Goal: Contribute content: Contribute content

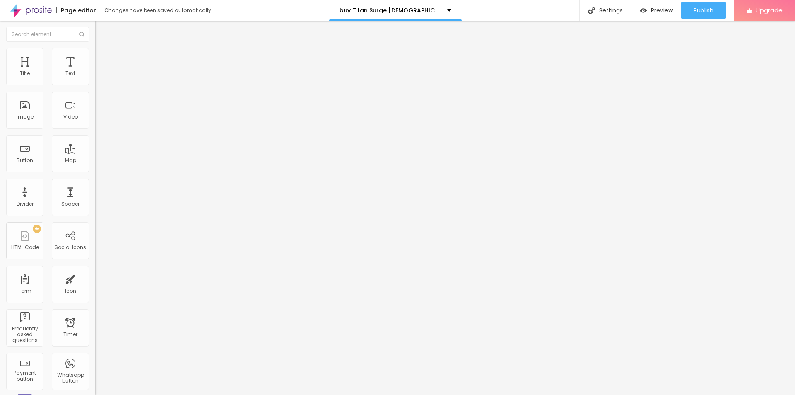
click at [99, 120] on icon "button" at bounding box center [101, 117] width 5 height 5
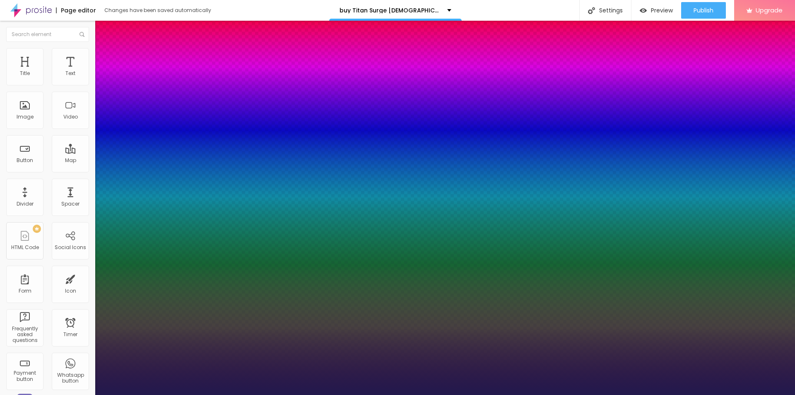
type input "1"
type input "18"
type input "1"
type input "20"
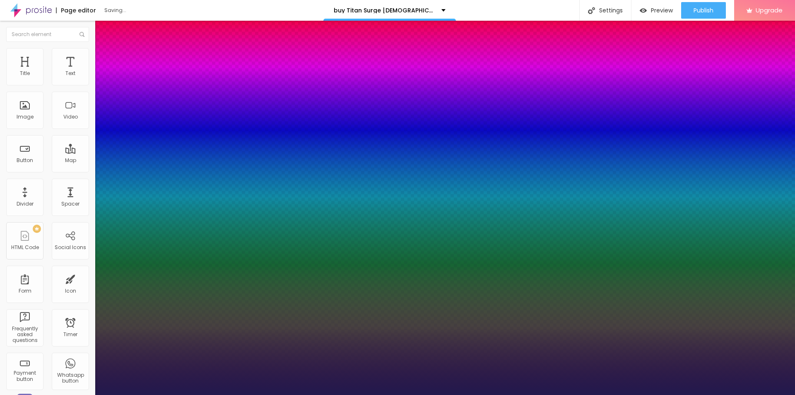
type input "20"
type input "1"
type input "22"
type input "1"
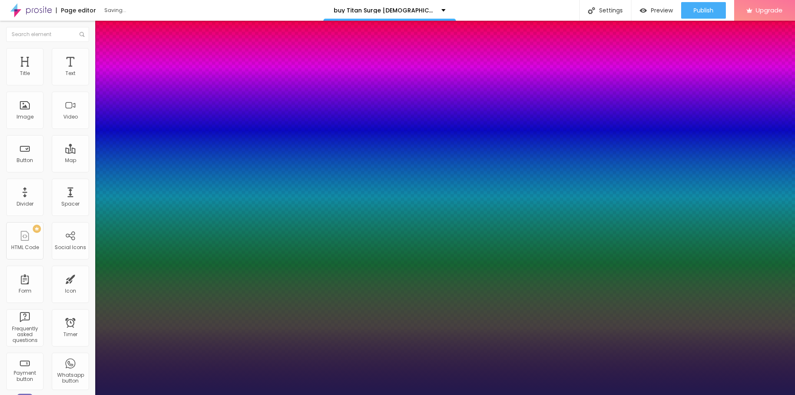
type input "24"
type input "1"
type input "30"
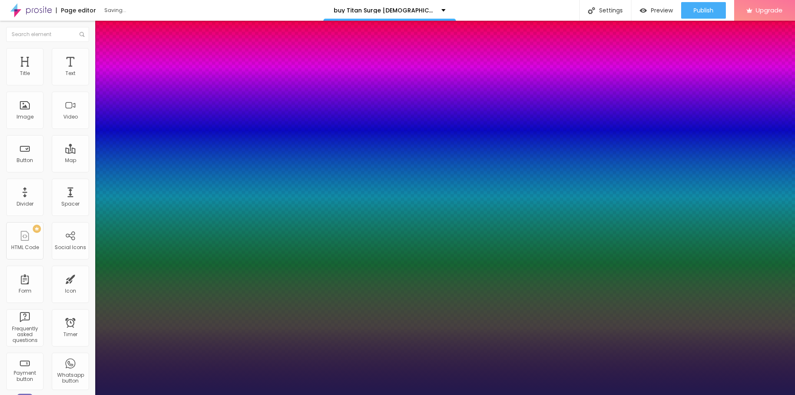
type input "1"
type input "32"
type input "1"
type input "35"
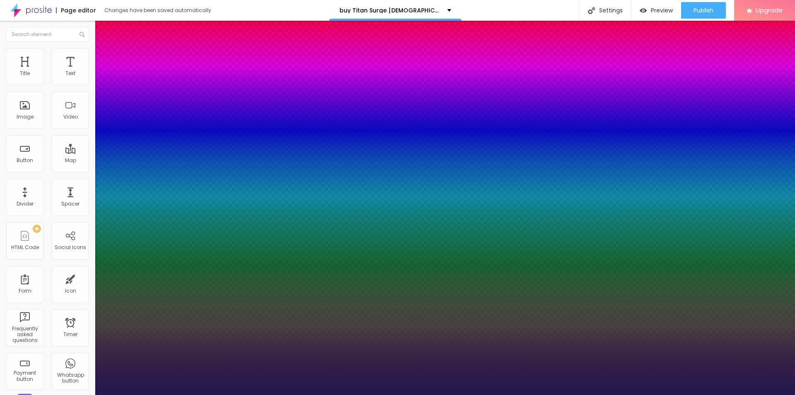
type input "35"
type input "1"
type input "36"
type input "1"
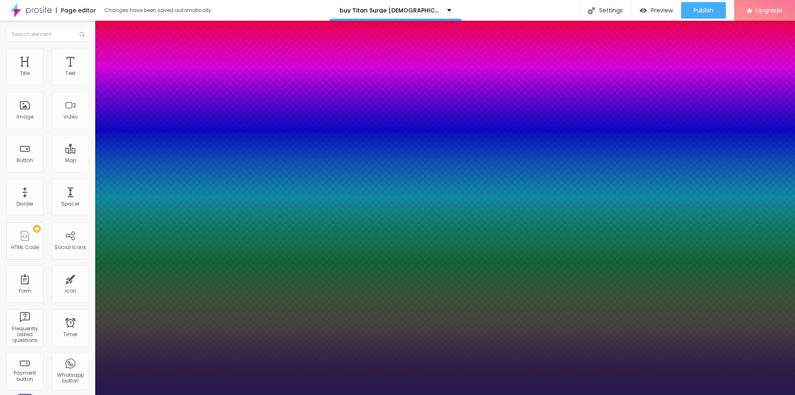
type input "37"
type input "1"
type input "35"
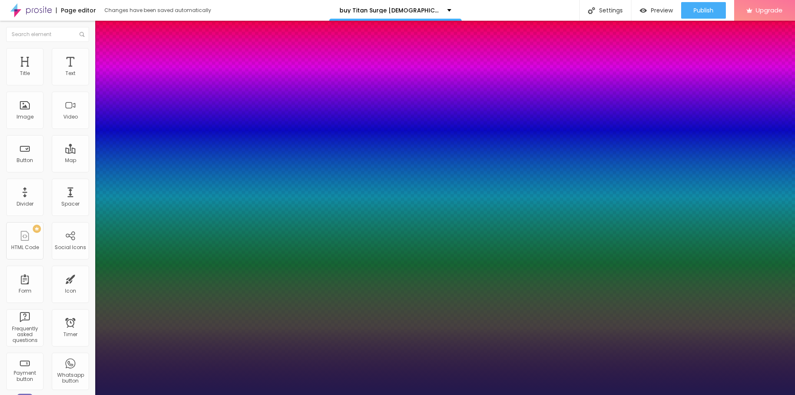
type input "1"
drag, startPoint x: 111, startPoint y: 233, endPoint x: 124, endPoint y: 234, distance: 12.5
type input "35"
type input "1"
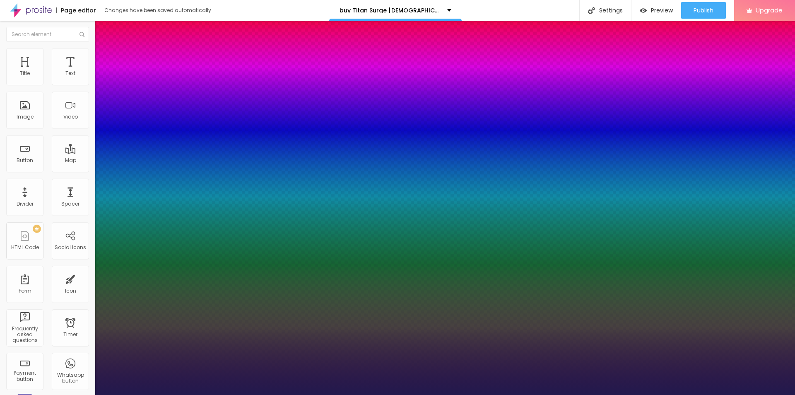
click at [339, 394] on div at bounding box center [397, 395] width 795 height 0
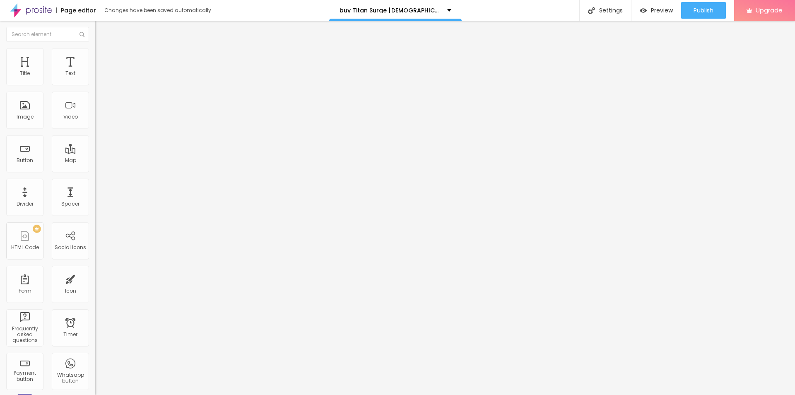
click at [95, 71] on span "Add image" at bounding box center [112, 67] width 34 height 7
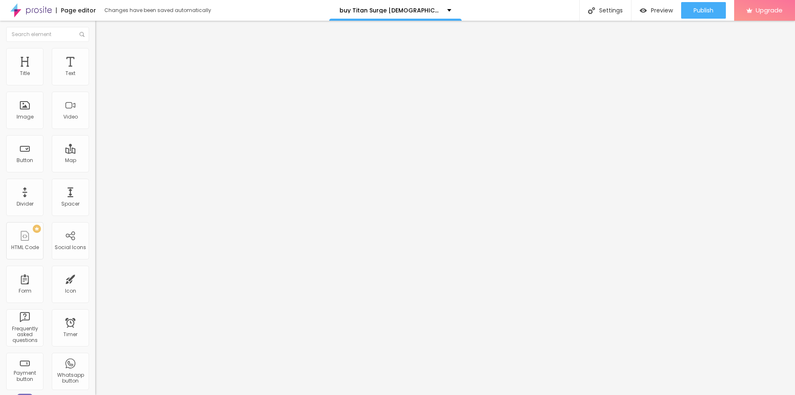
click at [95, 84] on input "text" at bounding box center [144, 79] width 99 height 8
paste input "Titan Surge [DEMOGRAPHIC_DATA][MEDICAL_DATA]"
type input "Titan Surge [DEMOGRAPHIC_DATA][MEDICAL_DATA]"
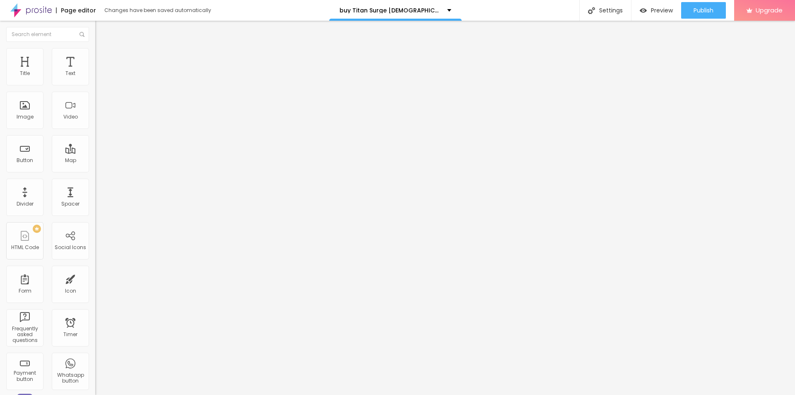
scroll to position [0, 0]
click at [95, 170] on input "https://" at bounding box center [144, 166] width 99 height 8
paste input "[DOMAIN_NAME][URL][DEMOGRAPHIC_DATA][MEDICAL_DATA]"
type input "[URL][DOMAIN_NAME][DEMOGRAPHIC_DATA][MEDICAL_DATA]"
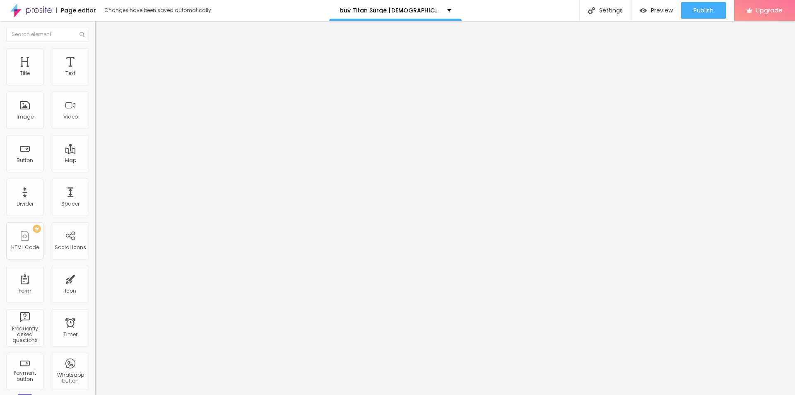
scroll to position [0, 0]
click at [95, 80] on button "button" at bounding box center [101, 75] width 12 height 9
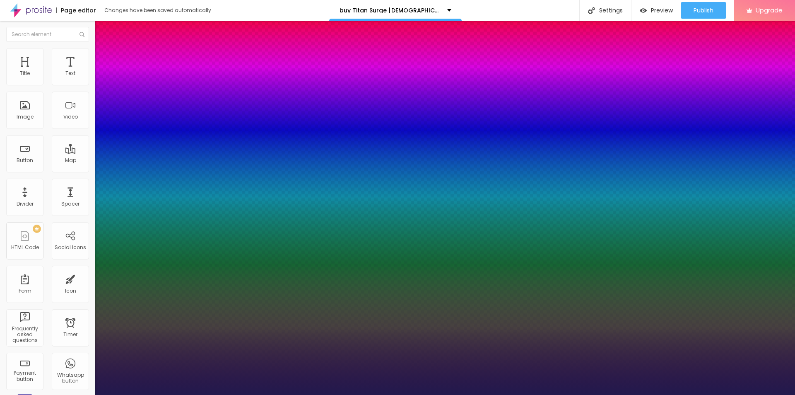
type input "18"
type input "1"
type input "20"
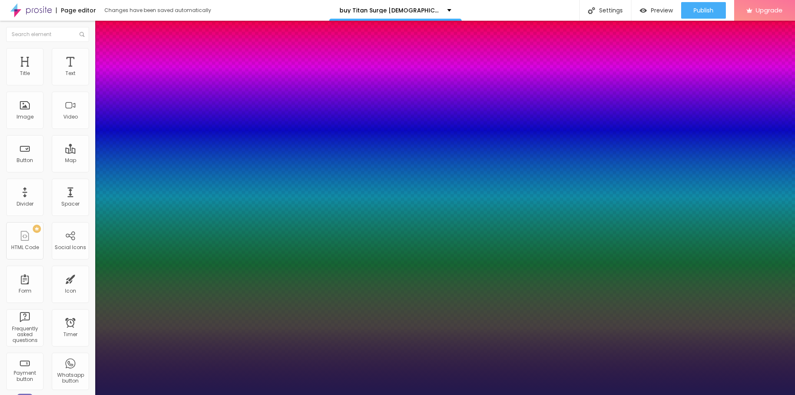
type input "1"
type input "21"
type input "1"
type input "22"
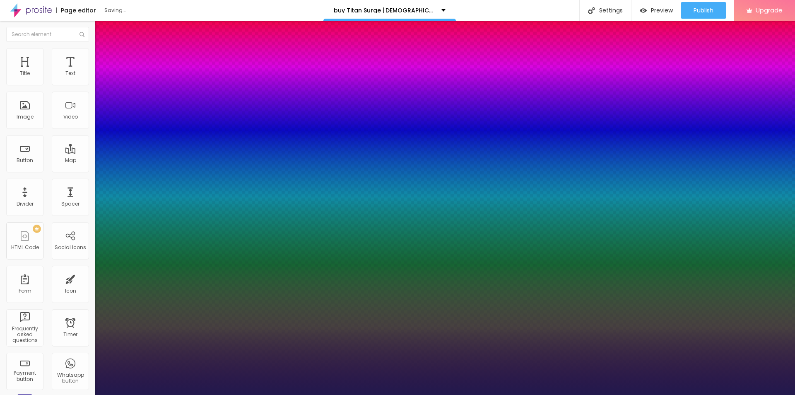
type input "22"
type input "1"
type input "23"
type input "1"
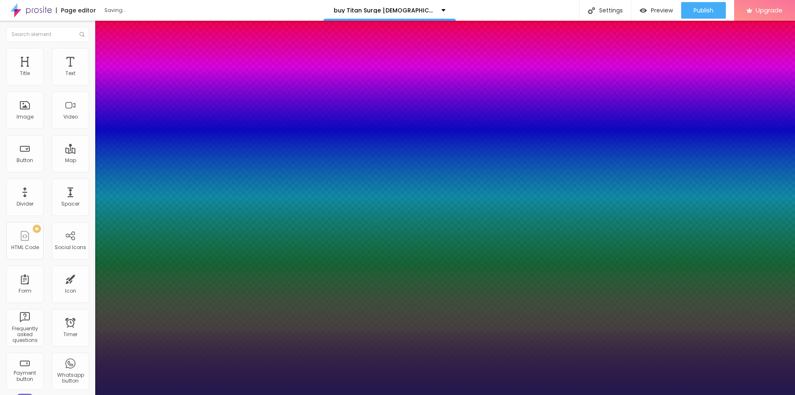
drag, startPoint x: 111, startPoint y: 140, endPoint x: 116, endPoint y: 142, distance: 5.6
type input "23"
type input "1"
click at [235, 394] on div at bounding box center [397, 395] width 795 height 0
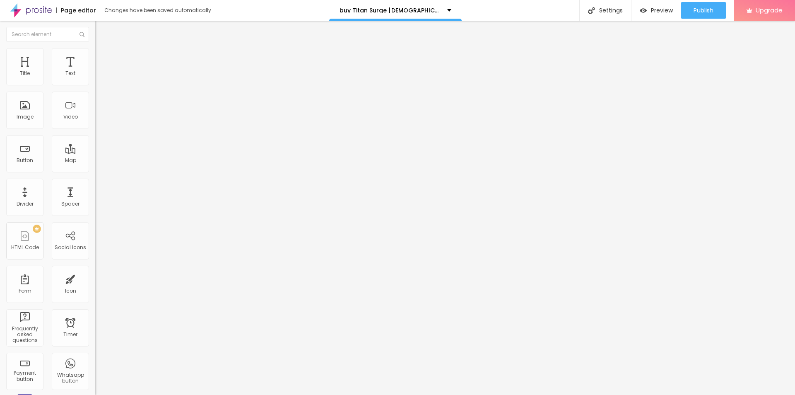
click at [95, 71] on span "Add image" at bounding box center [112, 67] width 34 height 7
click at [95, 170] on input "https://" at bounding box center [144, 166] width 99 height 8
paste input "[DOMAIN_NAME][URL][DEMOGRAPHIC_DATA][MEDICAL_DATA]"
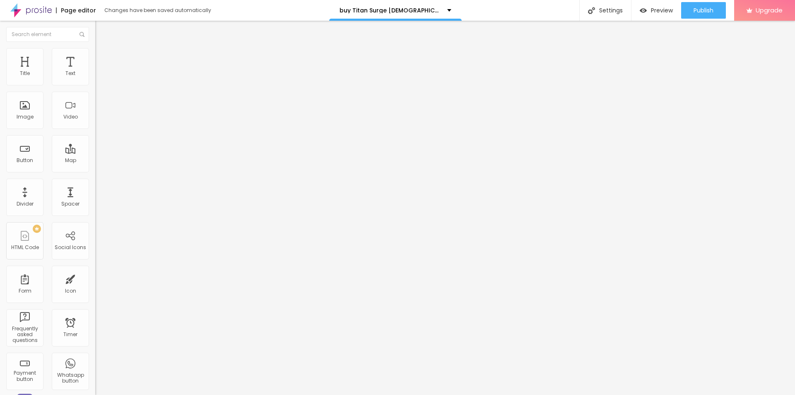
scroll to position [0, 86]
type input "[URL][DOMAIN_NAME][DEMOGRAPHIC_DATA][MEDICAL_DATA]"
click at [95, 84] on input "text" at bounding box center [144, 79] width 99 height 8
paste input "Titan Surge [DEMOGRAPHIC_DATA][MEDICAL_DATA]"
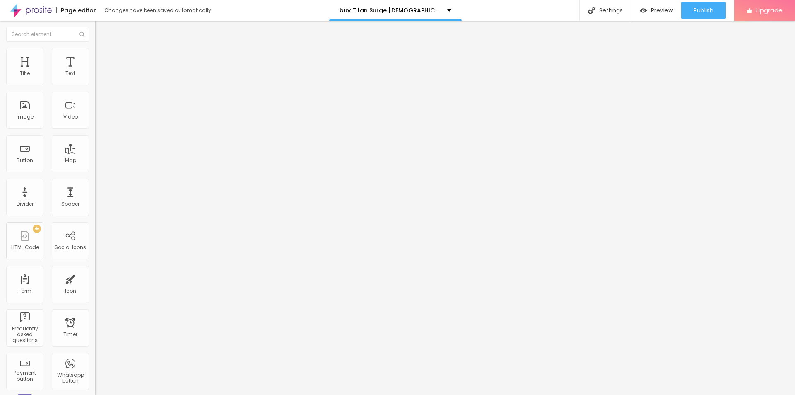
scroll to position [0, 3]
type input "Titan Surge [DEMOGRAPHIC_DATA][MEDICAL_DATA]"
click at [95, 48] on li "Style" at bounding box center [142, 52] width 95 height 8
type input "95"
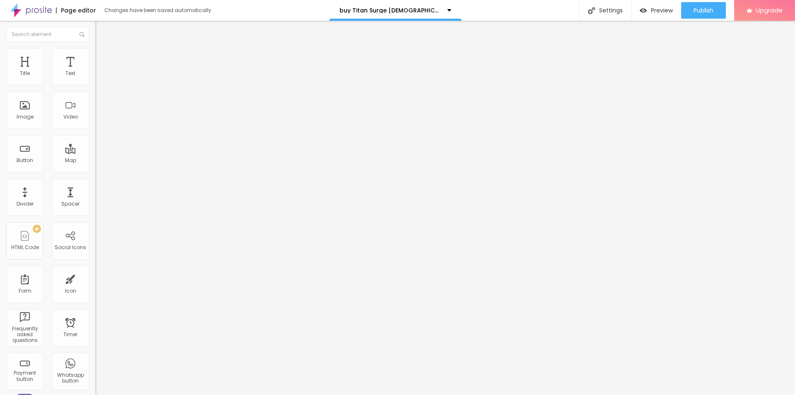
type input "95"
type input "90"
type input "80"
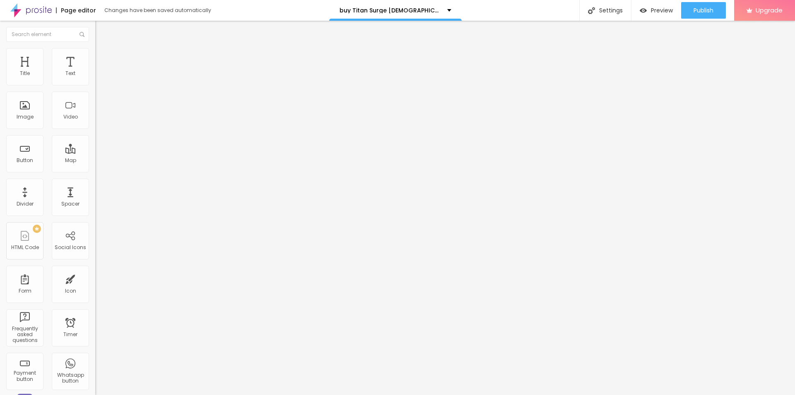
type input "75"
type input "70"
type input "65"
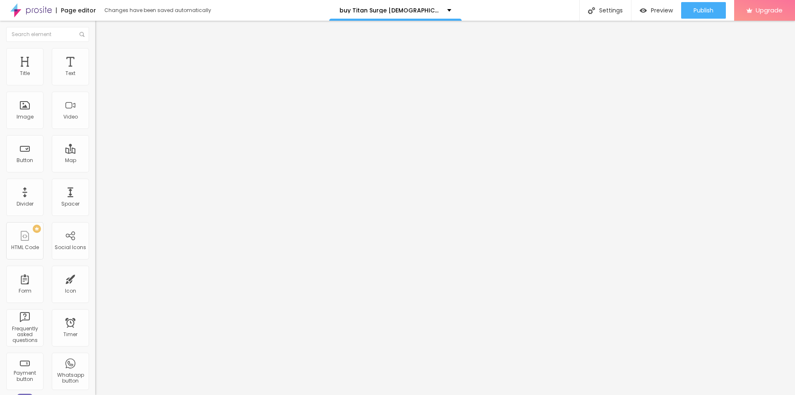
type input "65"
type input "60"
type input "55"
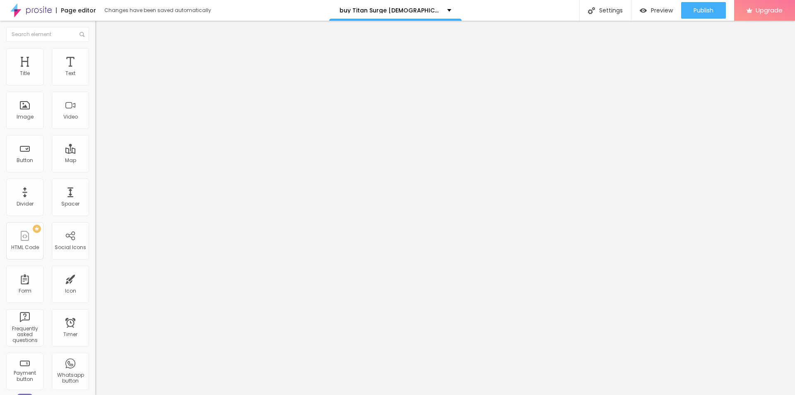
type input "50"
type input "45"
type input "40"
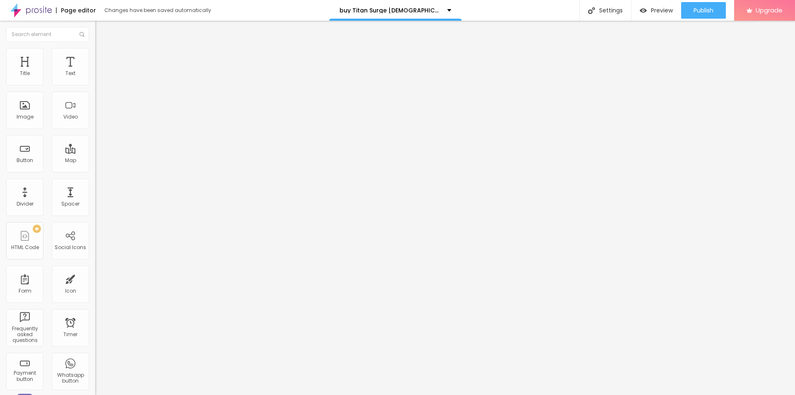
type input "40"
type input "35"
type input "30"
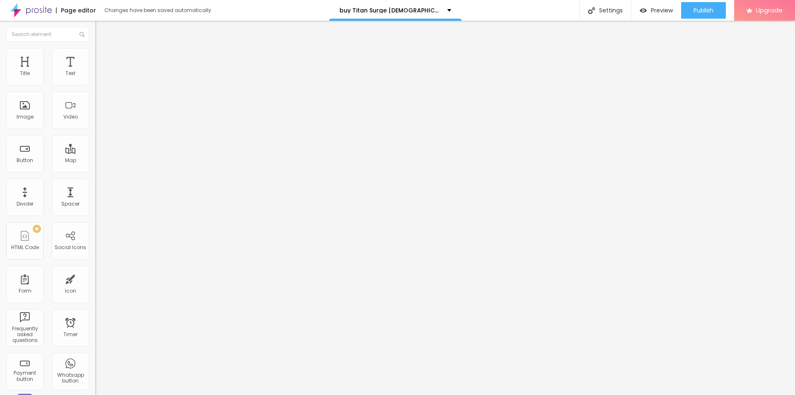
type input "25"
drag, startPoint x: 82, startPoint y: 88, endPoint x: 22, endPoint y: 85, distance: 59.7
type input "25"
click at [95, 85] on input "range" at bounding box center [121, 81] width 53 height 7
click at [95, 71] on span "Add image" at bounding box center [112, 67] width 34 height 7
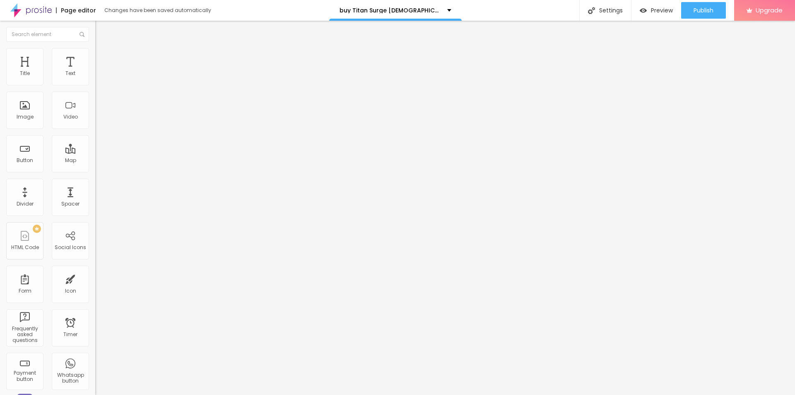
click at [95, 84] on input "text" at bounding box center [144, 79] width 99 height 8
paste input "Titan Surge [DEMOGRAPHIC_DATA][MEDICAL_DATA]"
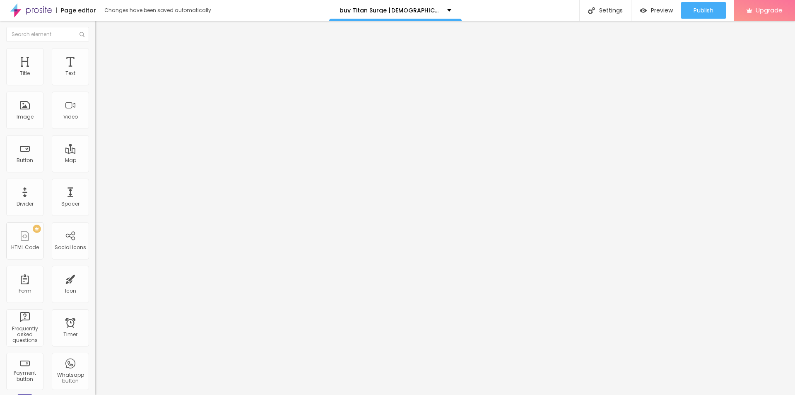
type input "Titan Surge [DEMOGRAPHIC_DATA][MEDICAL_DATA]"
click at [95, 170] on input "https://" at bounding box center [144, 166] width 99 height 8
paste input "[DOMAIN_NAME][URL][DEMOGRAPHIC_DATA][MEDICAL_DATA]"
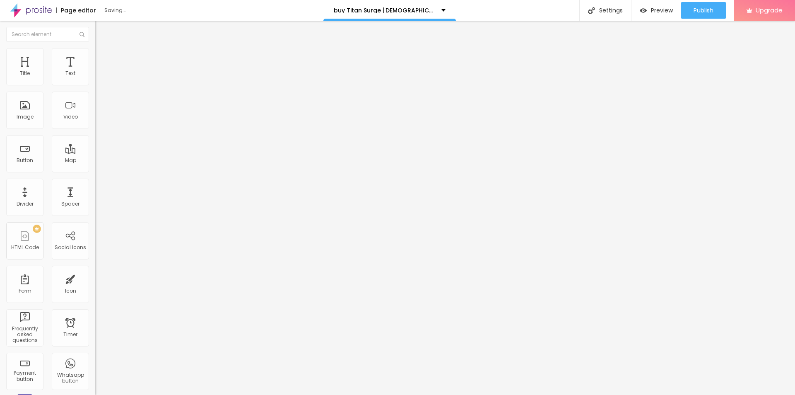
type input "[URL][DOMAIN_NAME][DEMOGRAPHIC_DATA][MEDICAL_DATA]"
click at [95, 51] on img at bounding box center [98, 51] width 7 height 7
click at [95, 86] on div at bounding box center [142, 81] width 95 height 7
type input "95"
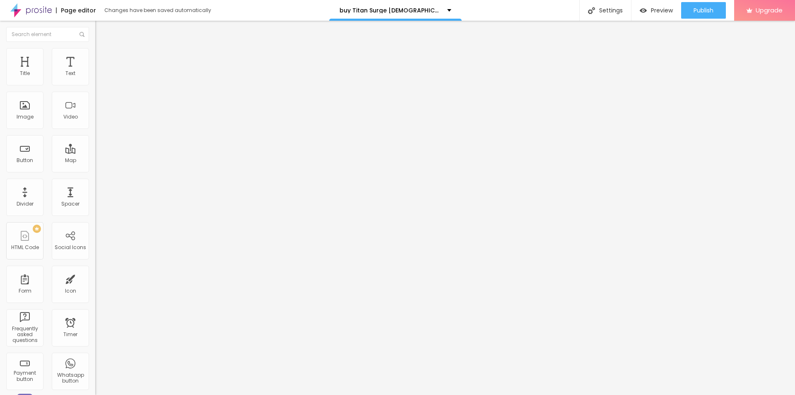
type input "95"
type input "90"
type input "85"
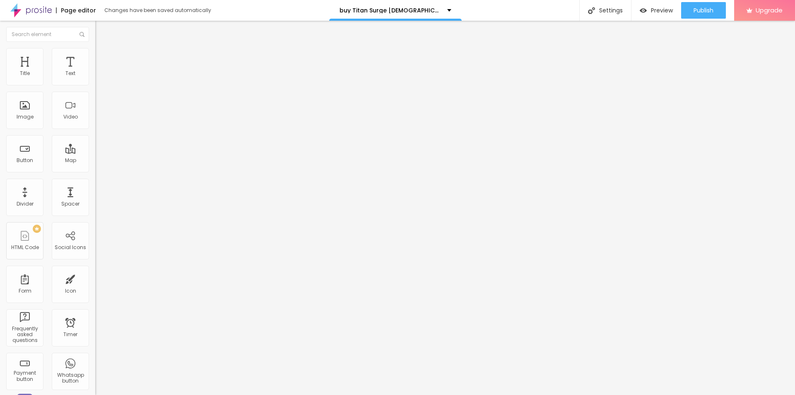
type input "80"
type input "75"
type input "70"
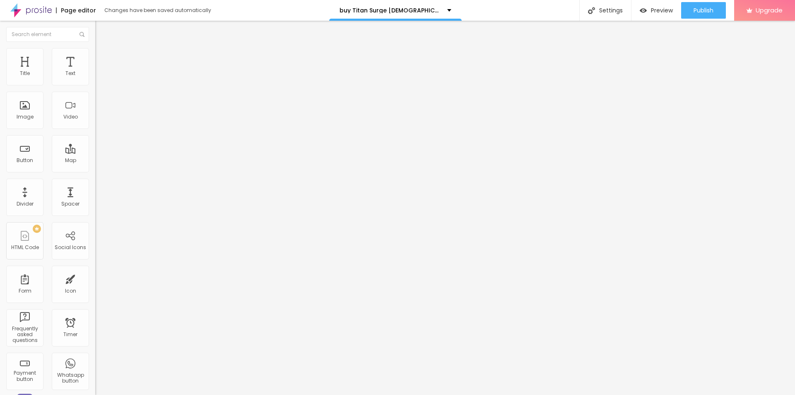
type input "70"
type input "65"
type input "60"
drag, startPoint x: 85, startPoint y: 87, endPoint x: 51, endPoint y: 89, distance: 34.0
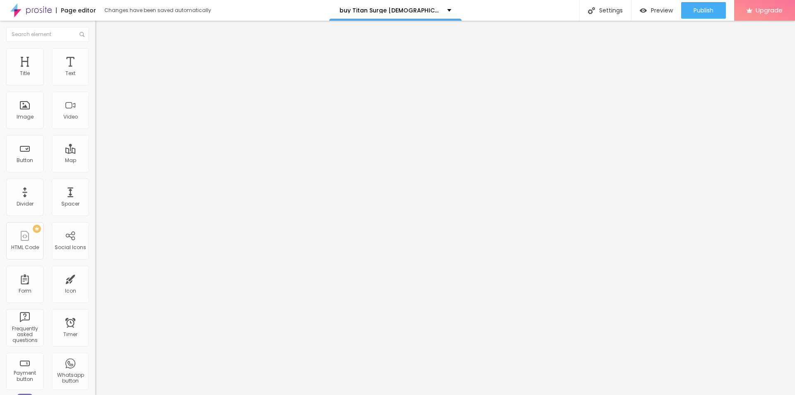
type input "60"
click at [95, 85] on input "range" at bounding box center [121, 81] width 53 height 7
click at [697, 9] on span "Publish" at bounding box center [704, 10] width 20 height 7
click at [649, 58] on link "View page" at bounding box center [680, 57] width 75 height 5
